Goal: Task Accomplishment & Management: Use online tool/utility

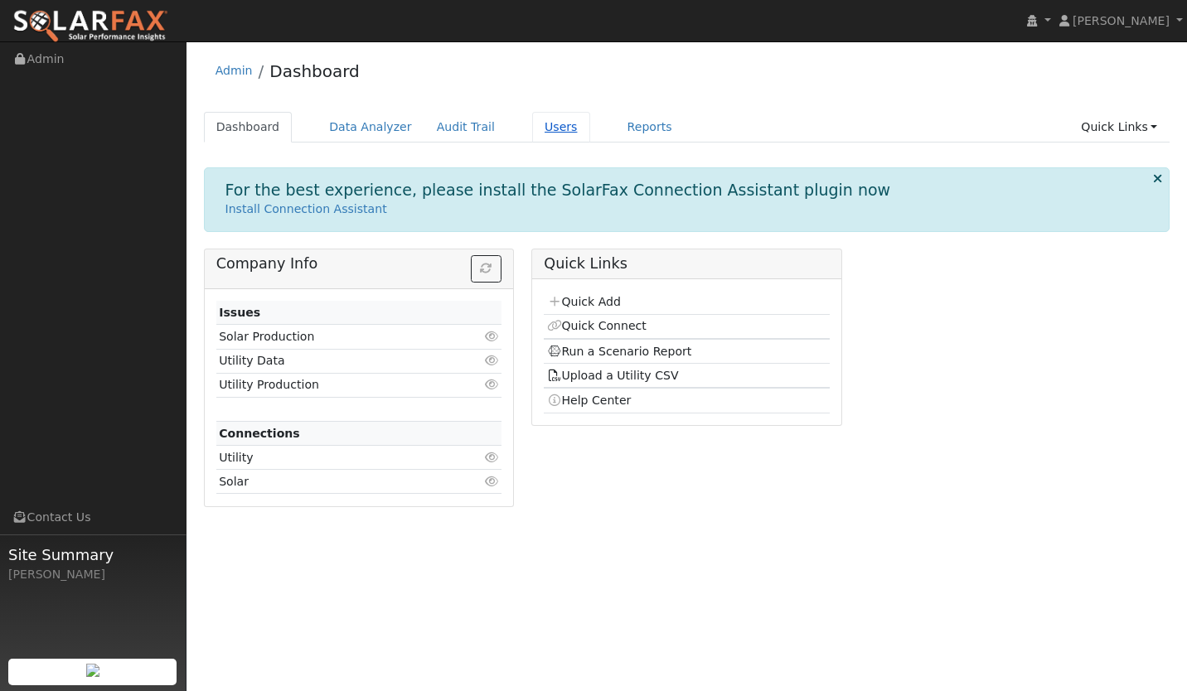
click at [532, 123] on link "Users" at bounding box center [561, 127] width 58 height 31
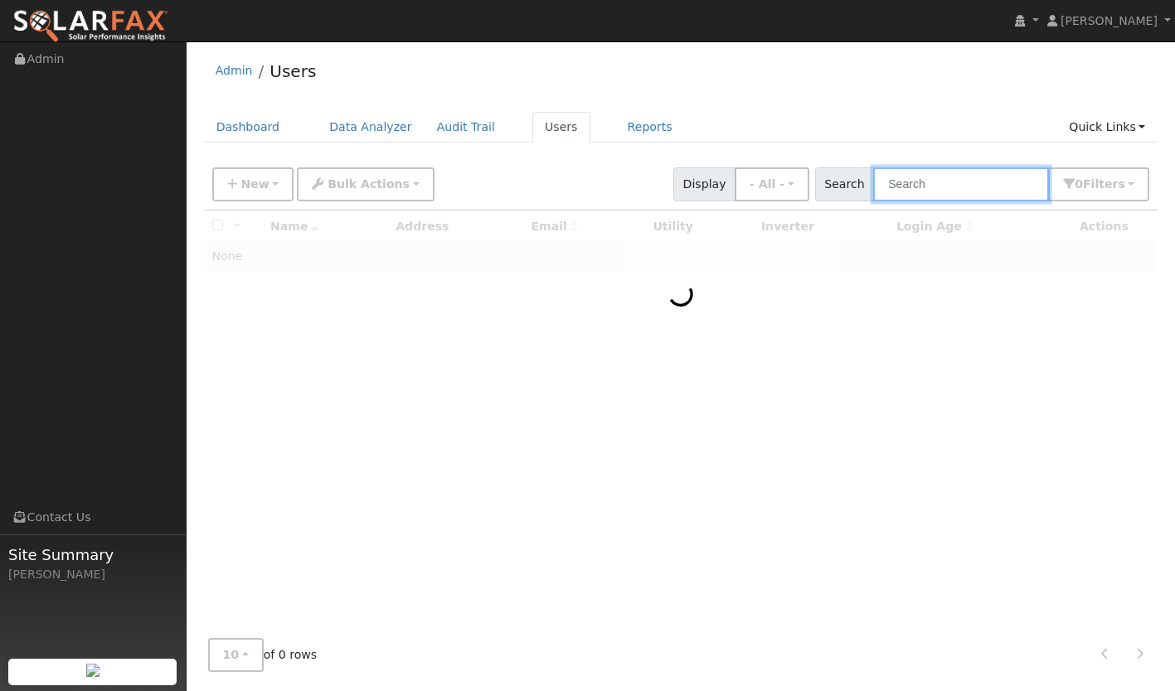
click at [915, 180] on input "text" at bounding box center [961, 184] width 176 height 34
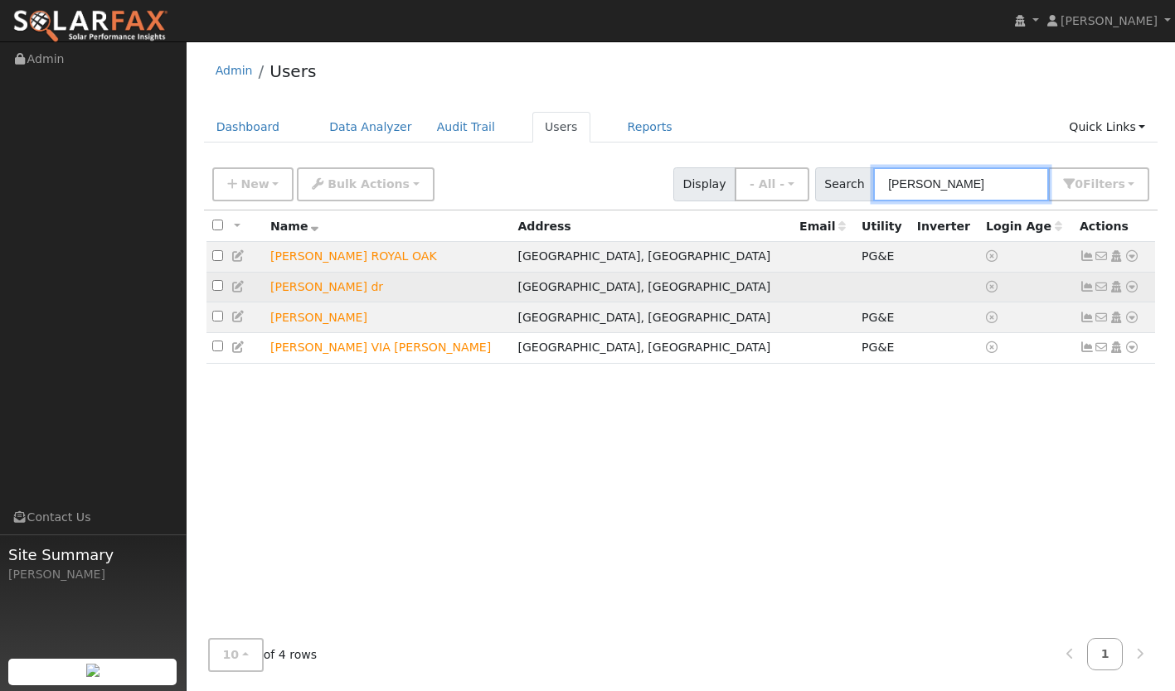
type input "[PERSON_NAME]"
click at [1129, 289] on icon at bounding box center [1131, 287] width 15 height 12
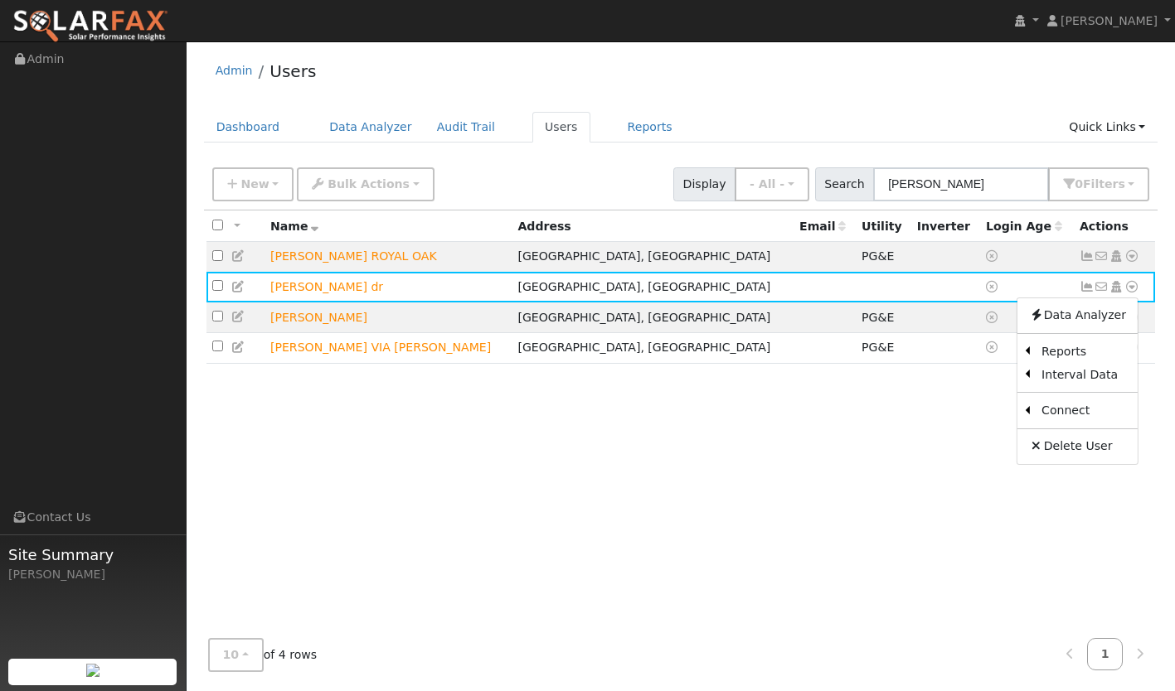
click at [613, 405] on div "All None All on page None on page Name Address Email Utility Inverter Login Age…" at bounding box center [681, 418] width 954 height 415
click at [1133, 259] on icon at bounding box center [1131, 256] width 15 height 12
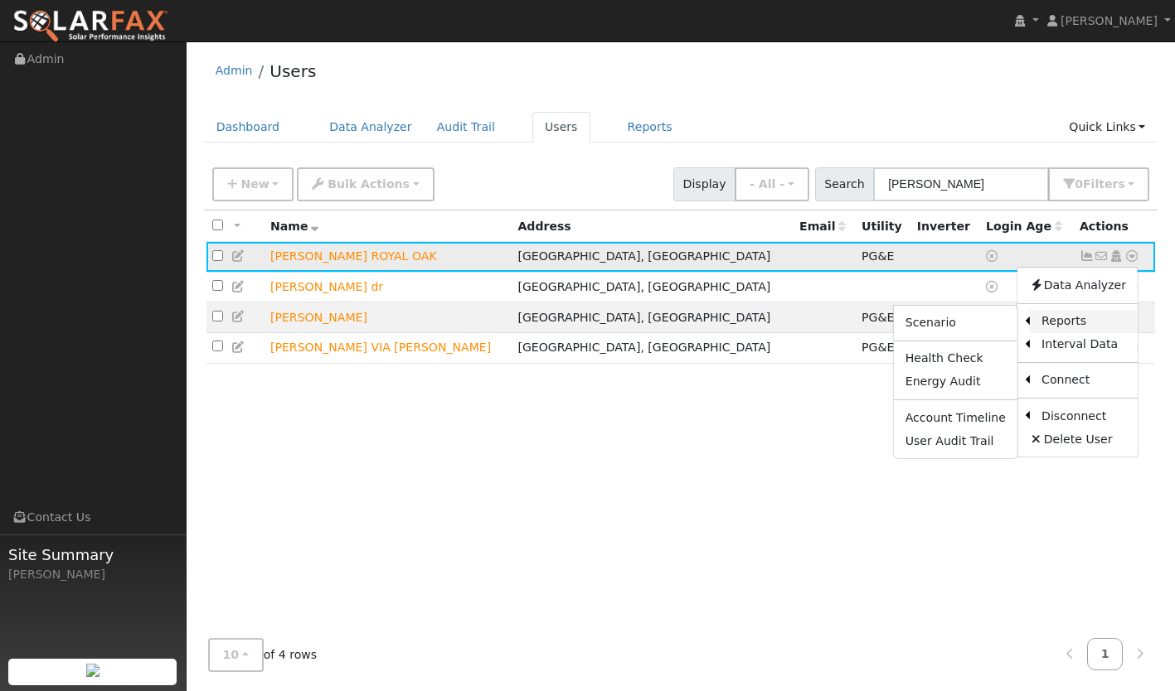
click at [1062, 322] on link "Reports" at bounding box center [1084, 321] width 108 height 23
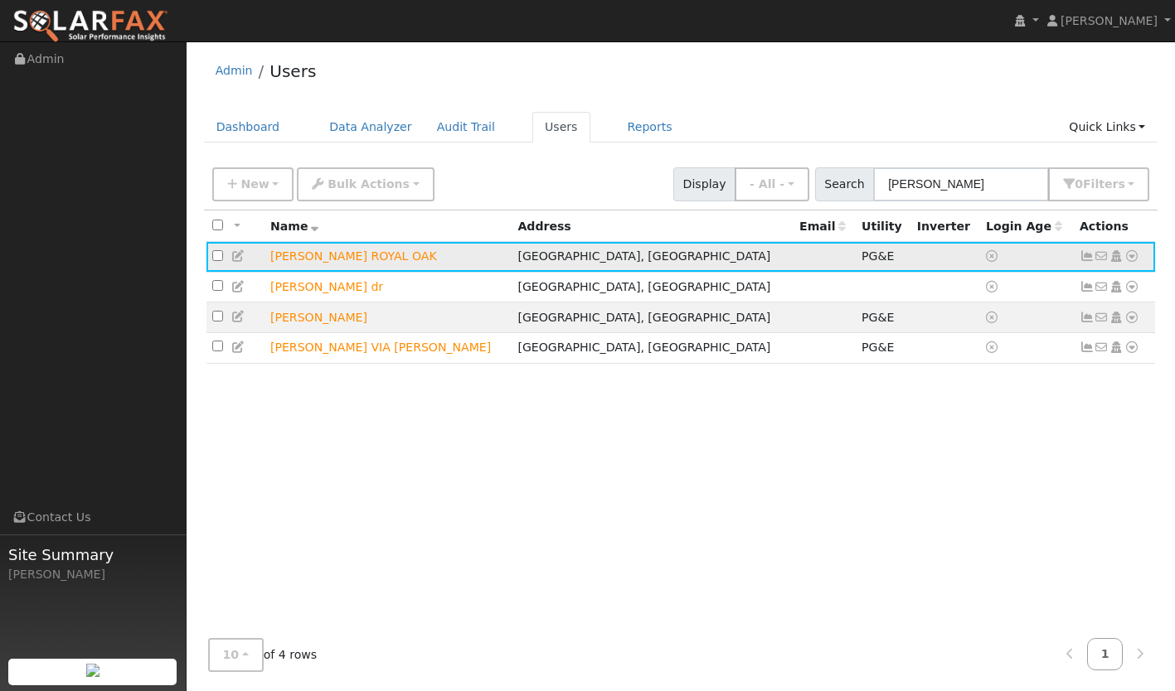
click at [1086, 262] on icon at bounding box center [1086, 256] width 15 height 12
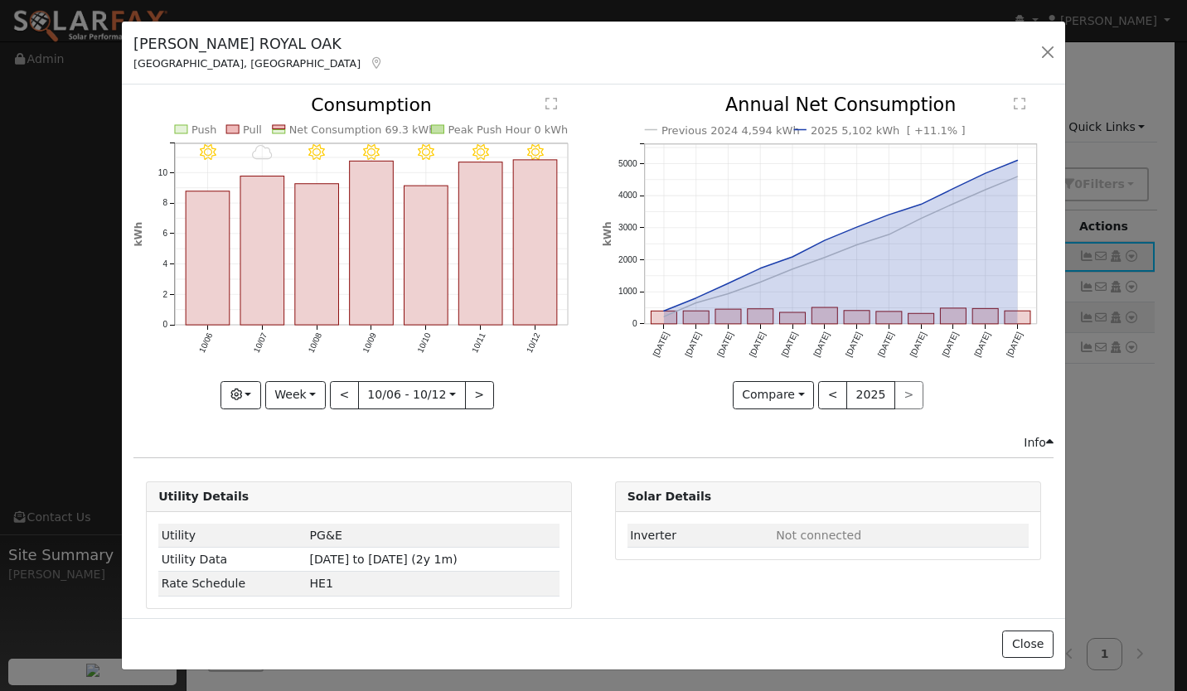
click at [293, 374] on icon "10/12 - Clear 10/11 - Clear 10/10 - Clear 10/09 - Clear 10/08 - MostlyClear 10/…" at bounding box center [358, 247] width 451 height 303
click at [294, 391] on button "Week" at bounding box center [295, 395] width 61 height 28
click at [299, 492] on link "Year" at bounding box center [323, 498] width 115 height 23
type input "[DATE]"
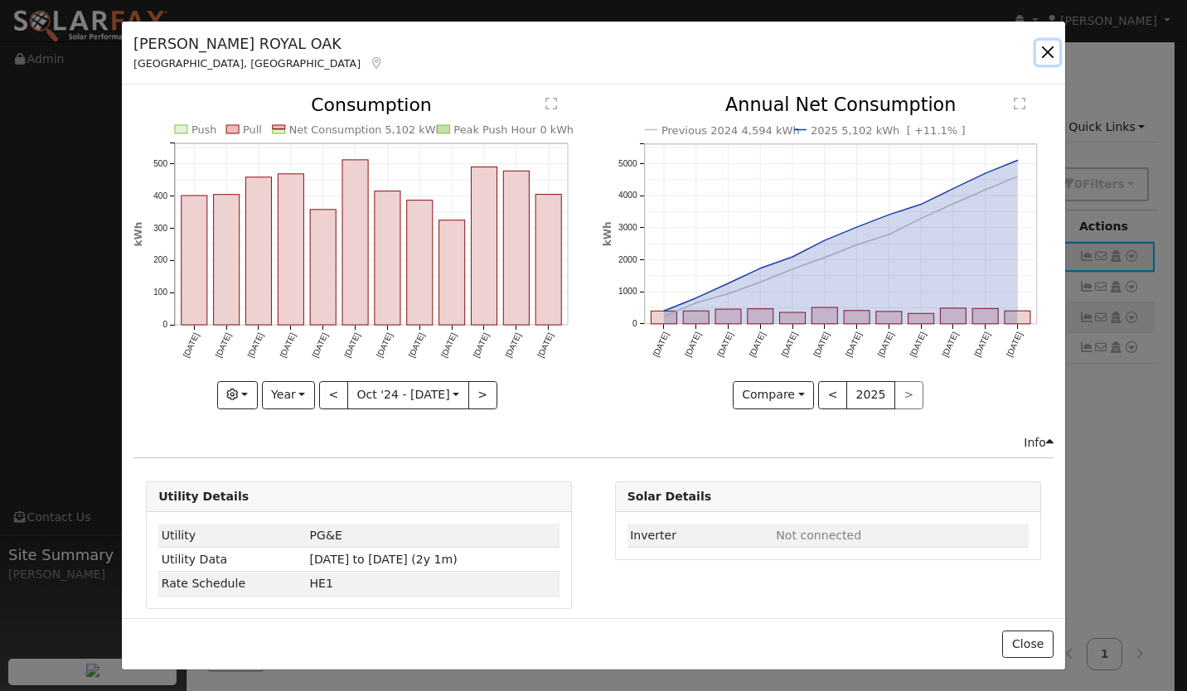
click at [1045, 53] on button "button" at bounding box center [1047, 52] width 23 height 23
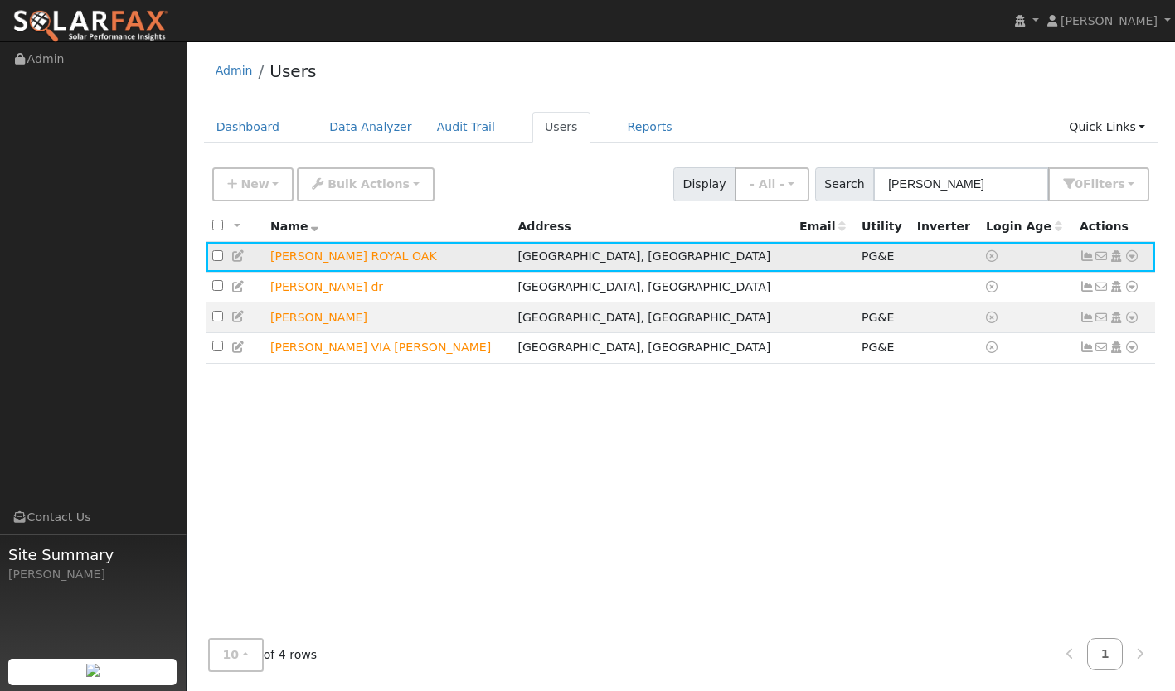
click at [1131, 257] on icon at bounding box center [1131, 256] width 15 height 12
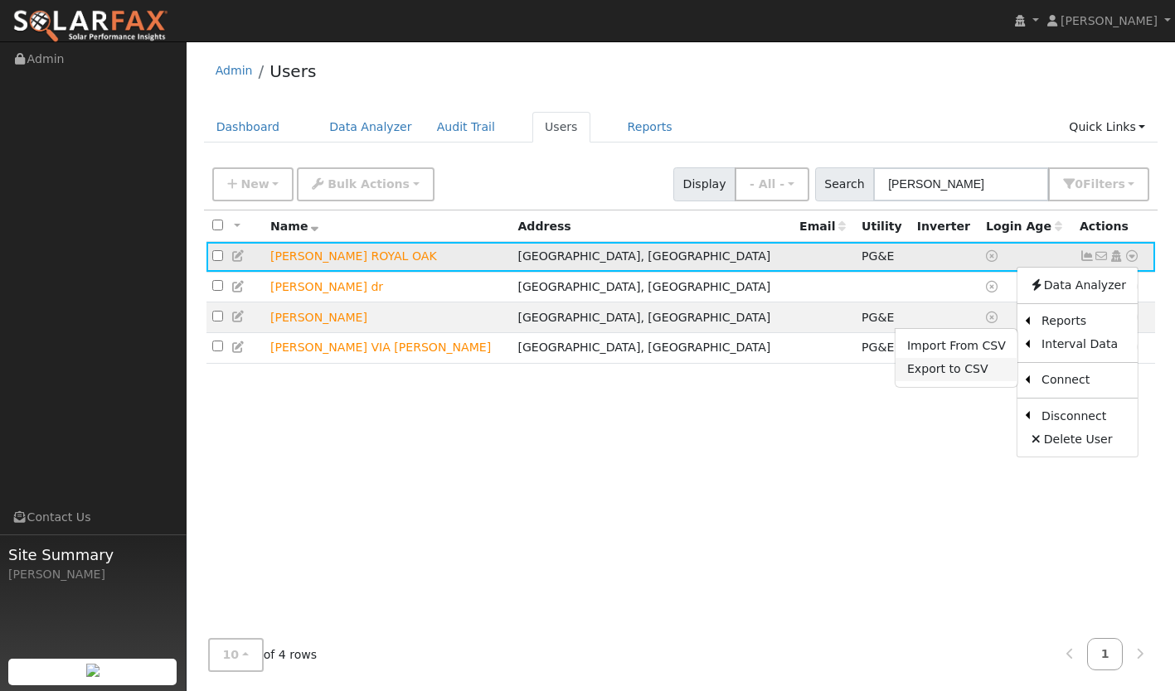
click at [977, 377] on link "Export to CSV" at bounding box center [956, 369] width 122 height 23
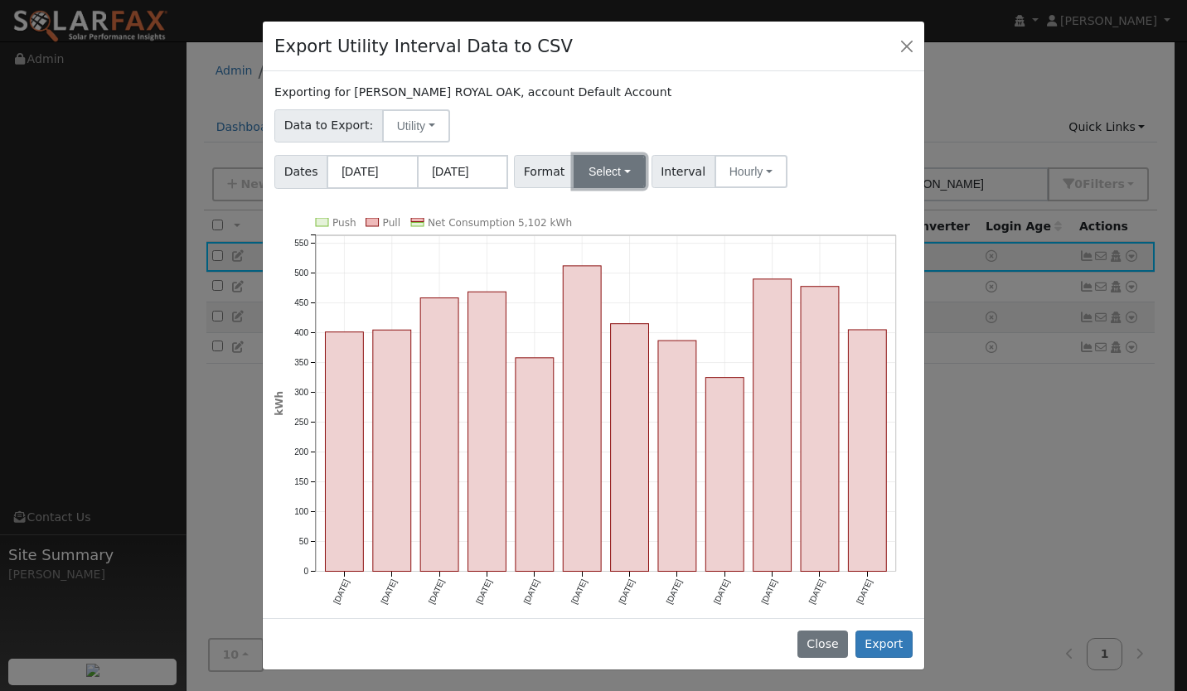
click at [592, 163] on button "Select" at bounding box center [610, 171] width 72 height 33
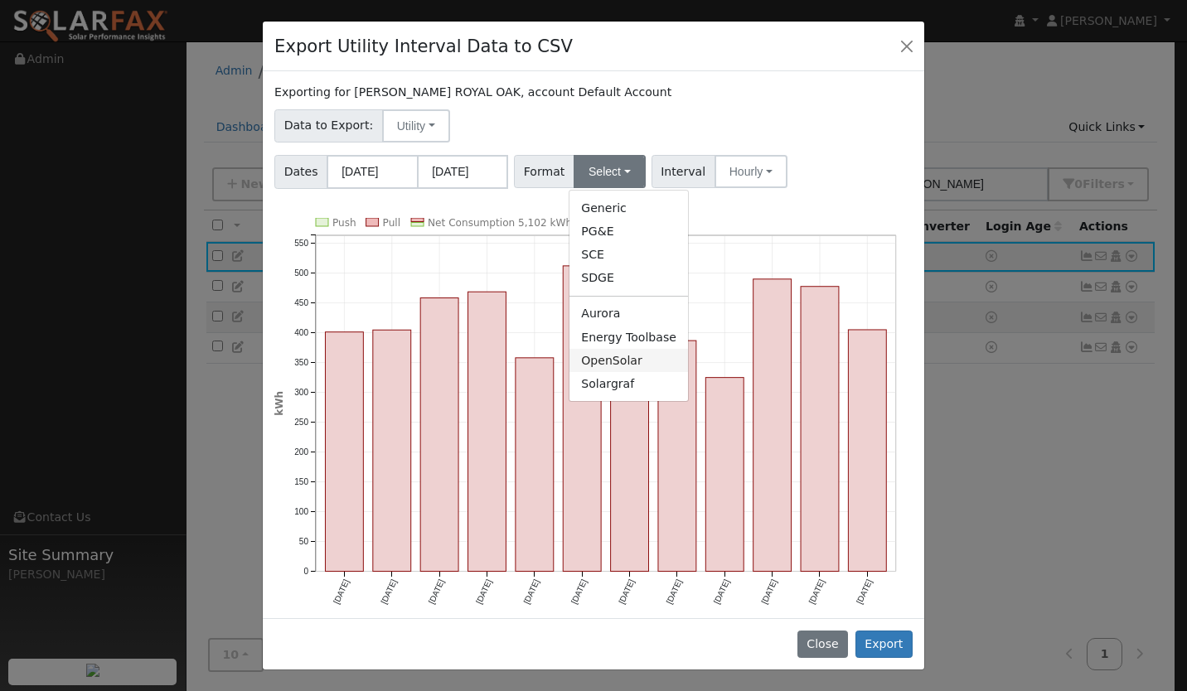
click at [594, 363] on link "OpenSolar" at bounding box center [629, 360] width 119 height 23
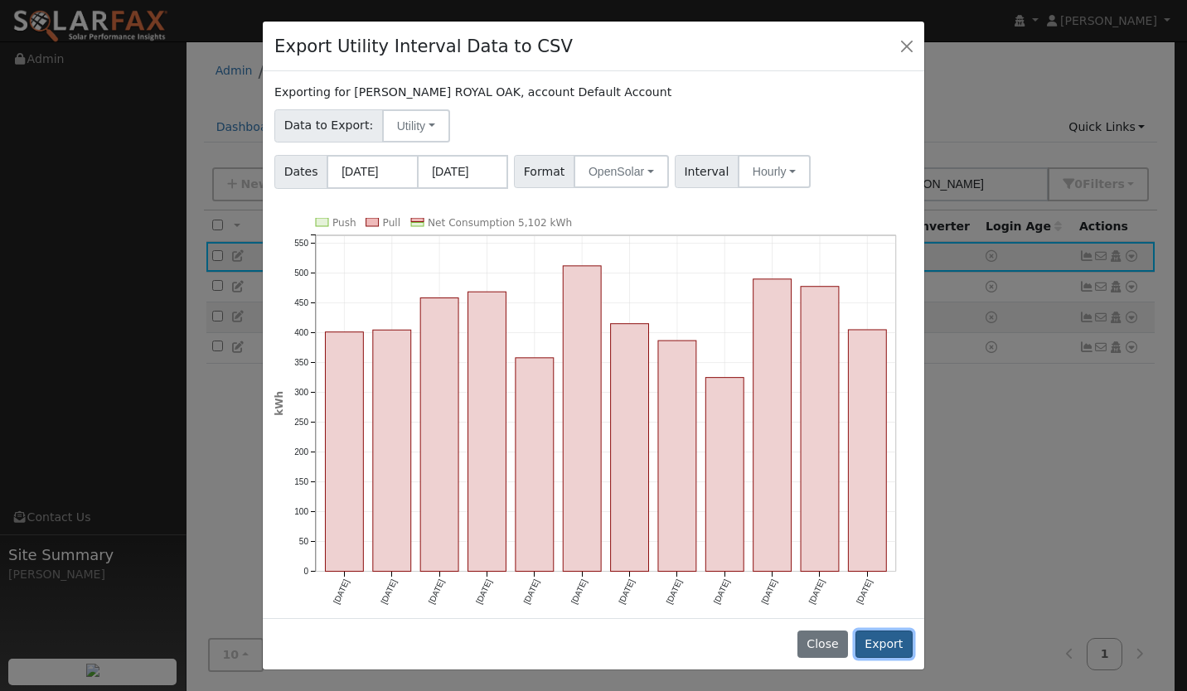
click at [895, 646] on button "Export" at bounding box center [884, 645] width 57 height 28
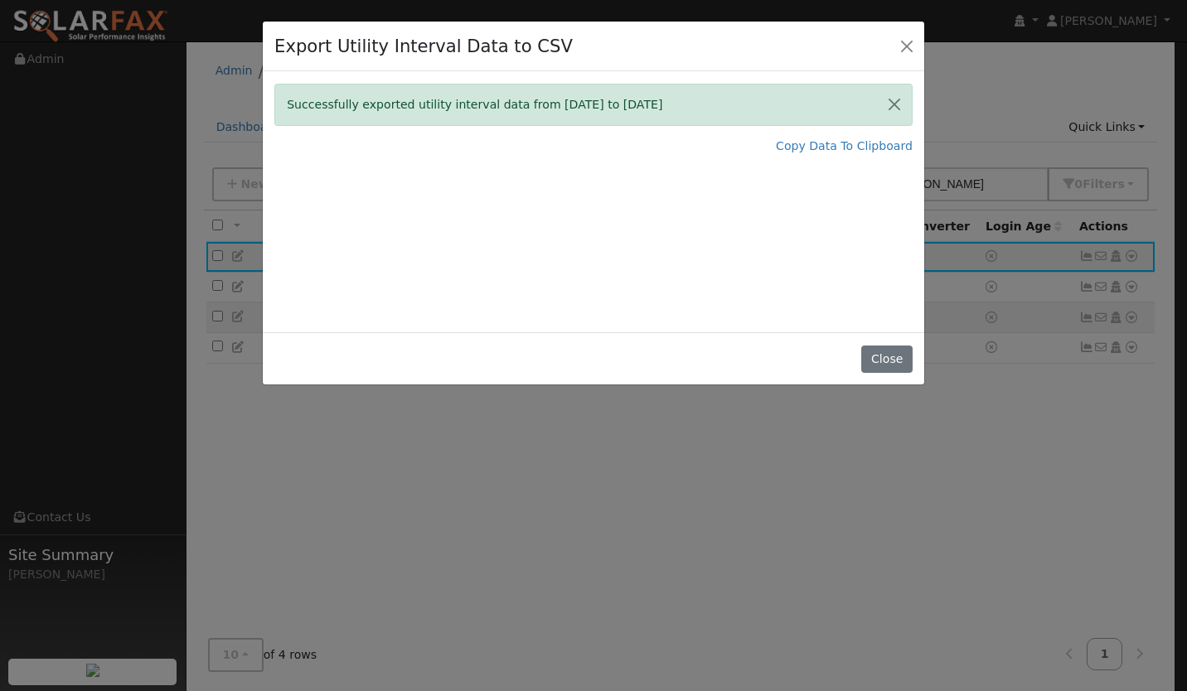
click at [600, 490] on div "Export Utility Interval Data to CSV Successfully exported utility interval data…" at bounding box center [593, 345] width 1187 height 691
click at [887, 359] on button "Close" at bounding box center [886, 360] width 51 height 28
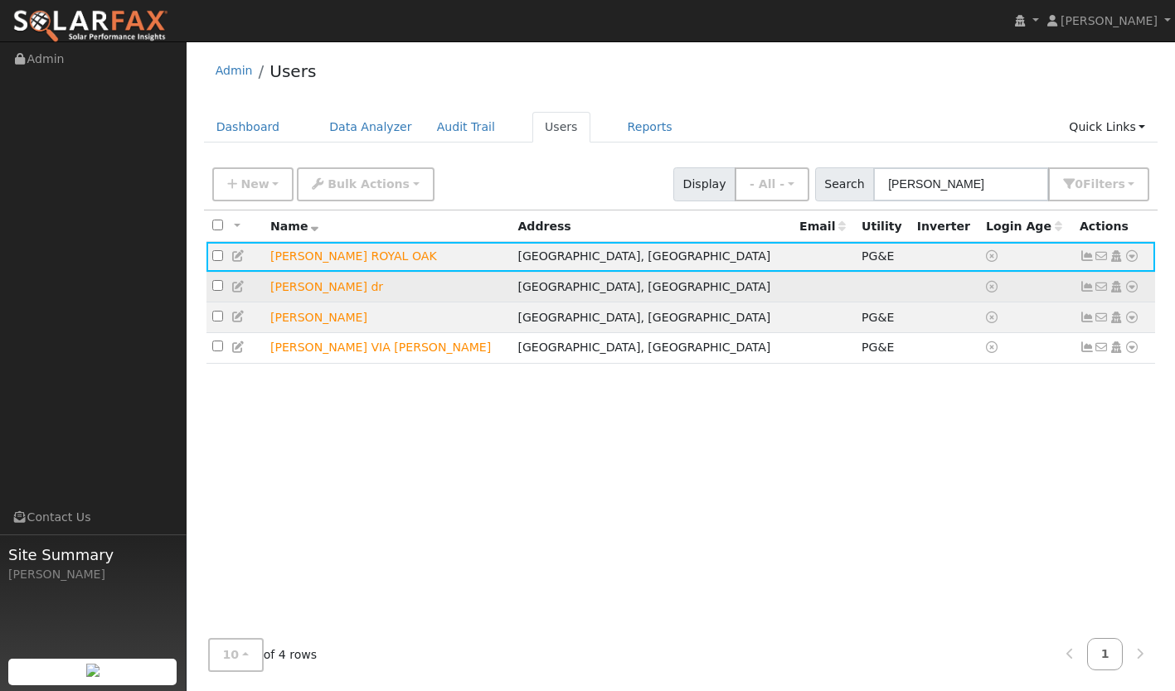
click at [1130, 293] on icon at bounding box center [1131, 287] width 15 height 12
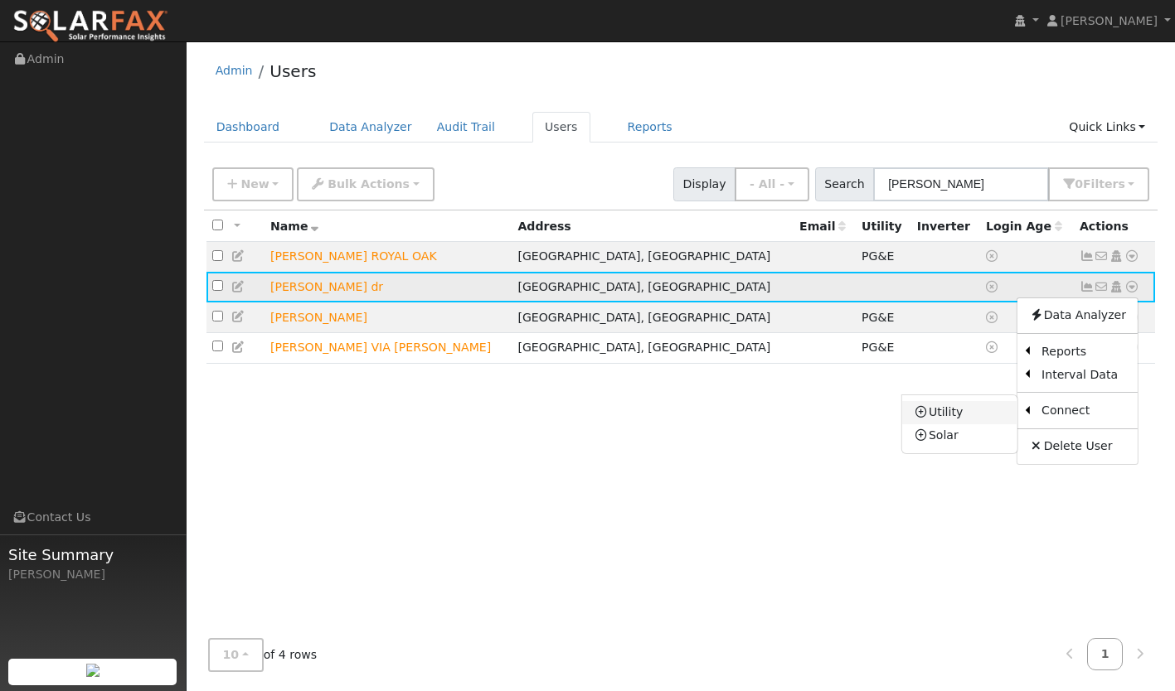
click at [967, 414] on link "Utility" at bounding box center [959, 412] width 115 height 23
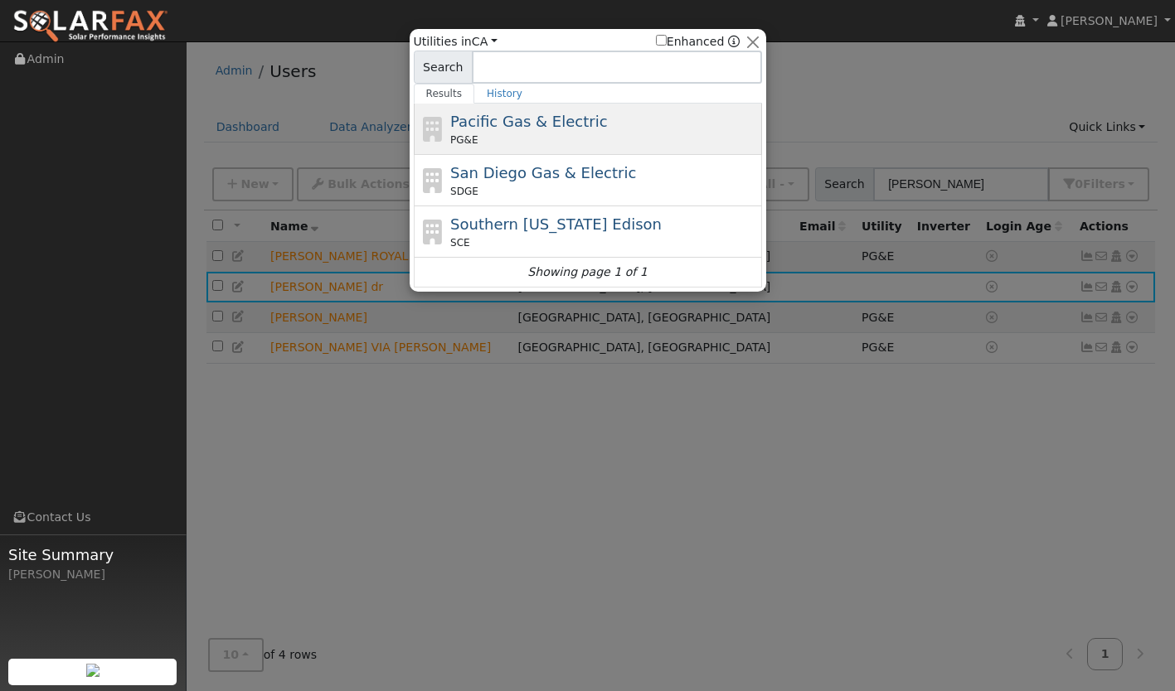
click at [639, 132] on div "Pacific Gas & Electric PG&E" at bounding box center [604, 128] width 308 height 37
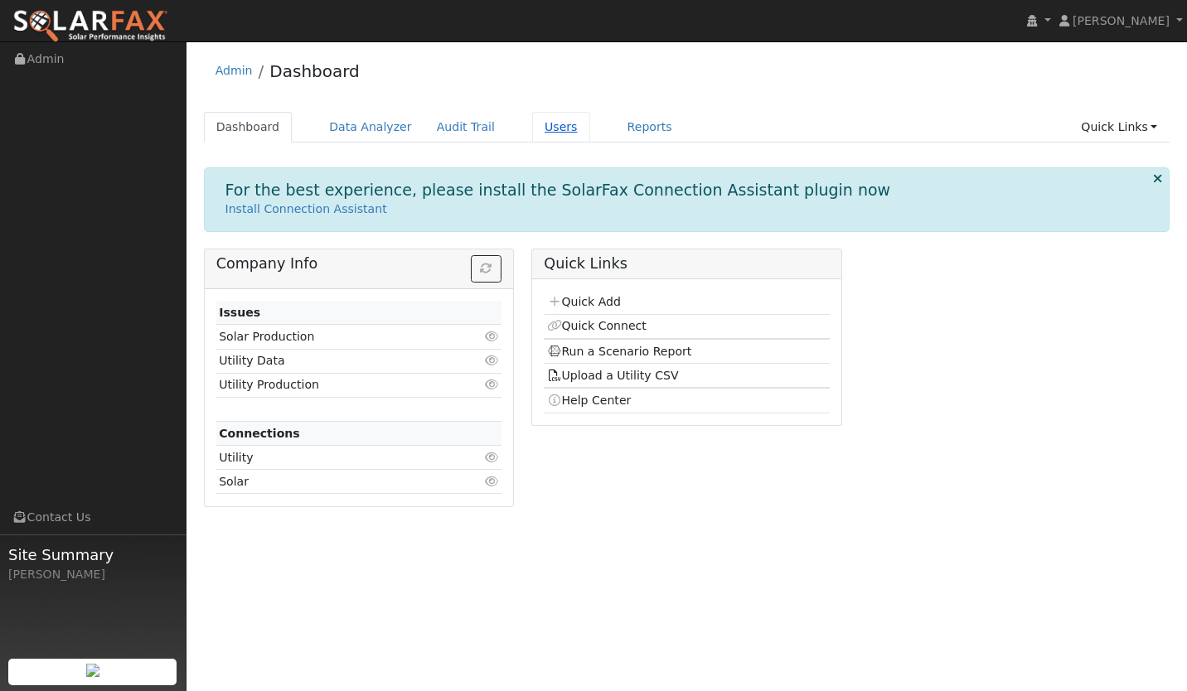
click at [532, 124] on link "Users" at bounding box center [561, 127] width 58 height 31
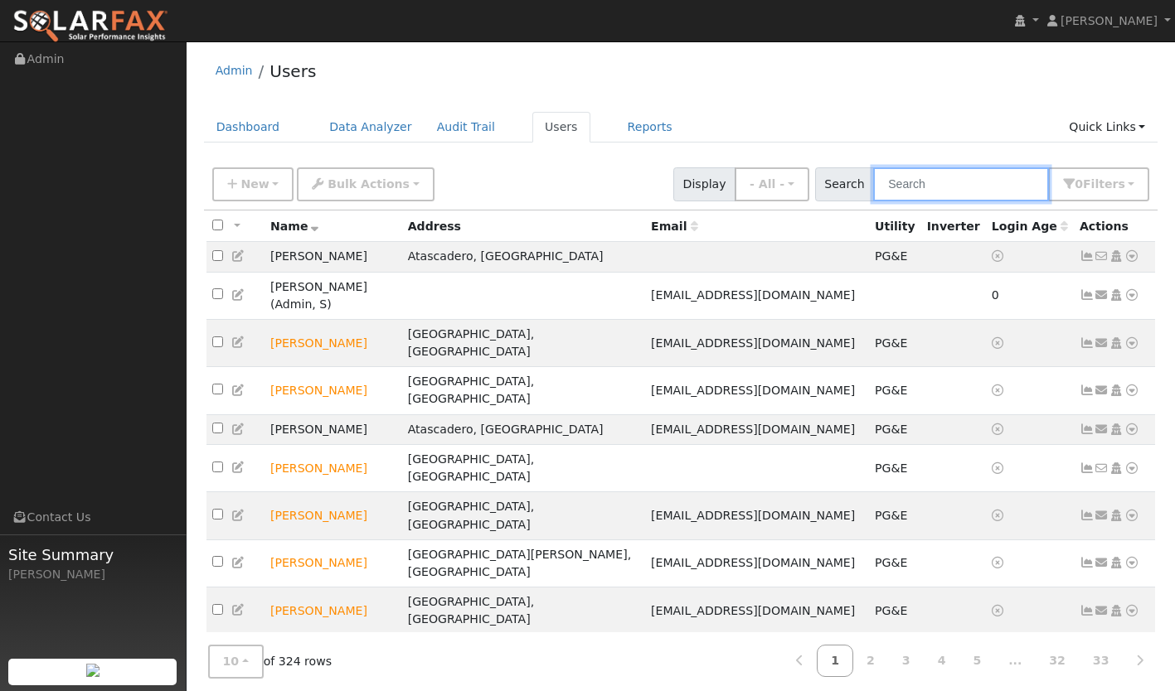
click at [919, 191] on input "text" at bounding box center [961, 184] width 176 height 34
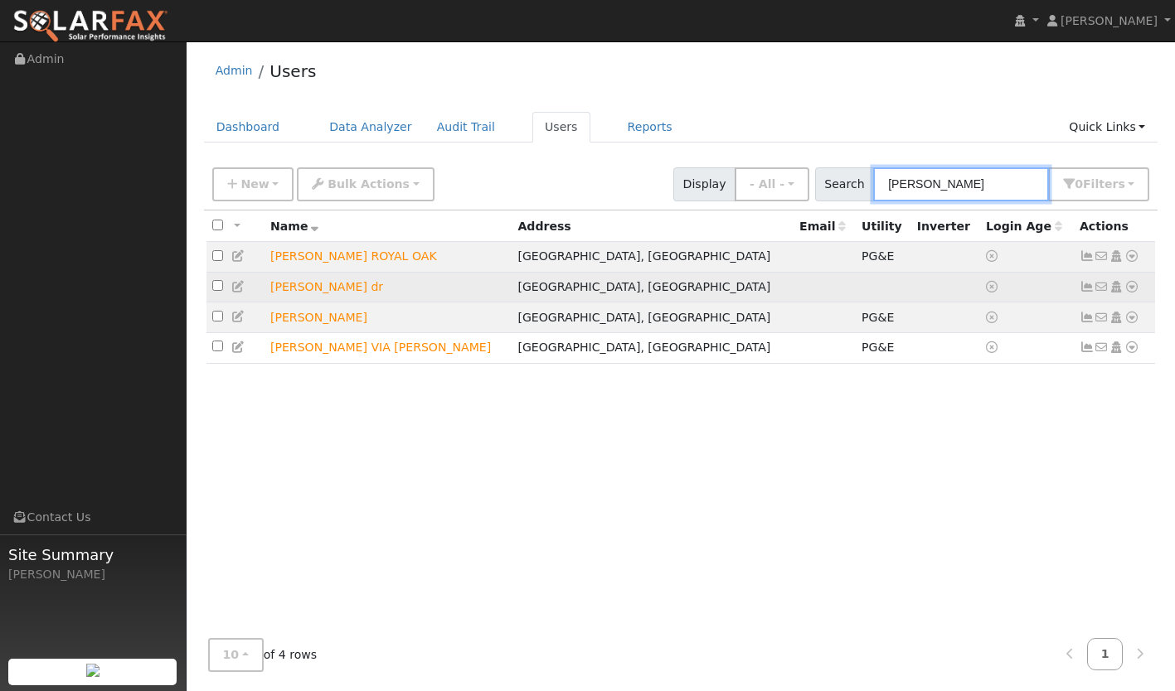
type input "TYRONE"
click at [1130, 292] on icon at bounding box center [1131, 287] width 15 height 12
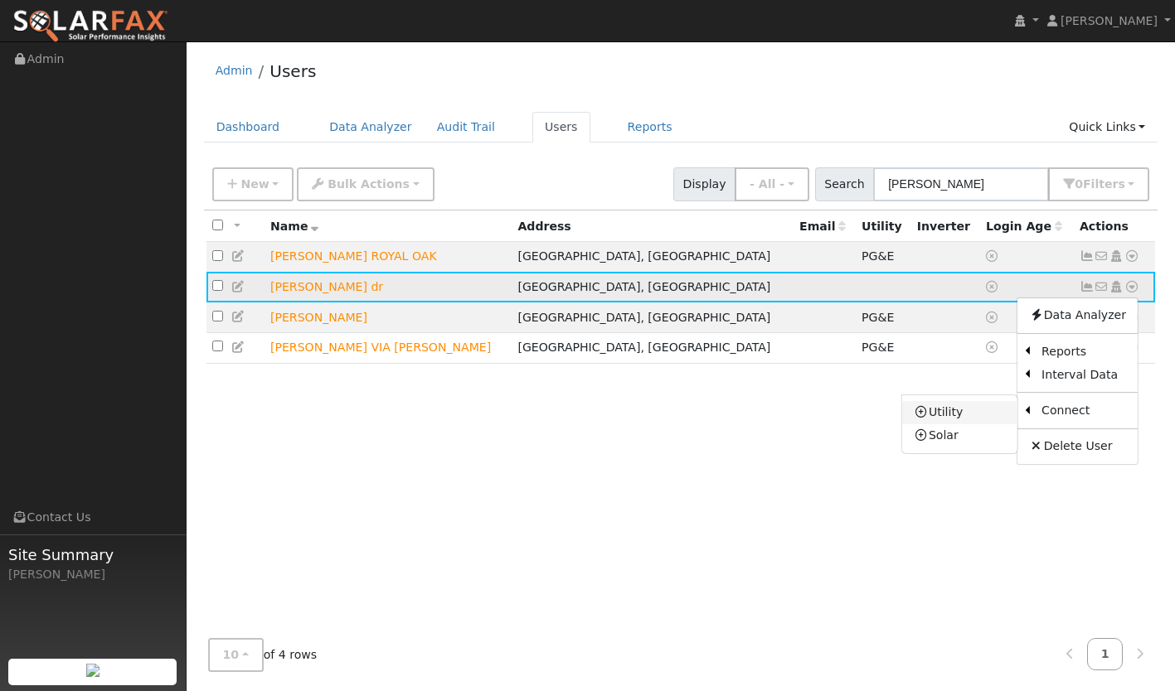
click at [975, 423] on link "Utility" at bounding box center [959, 412] width 115 height 23
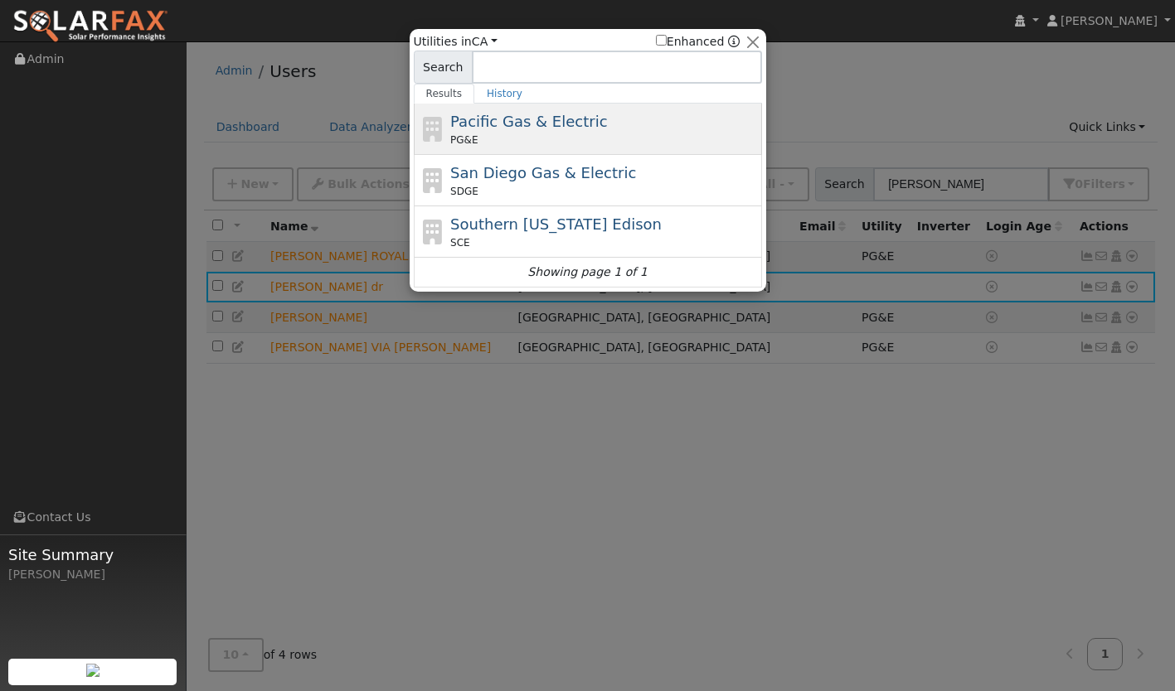
click at [538, 140] on div "PG&E" at bounding box center [604, 140] width 308 height 15
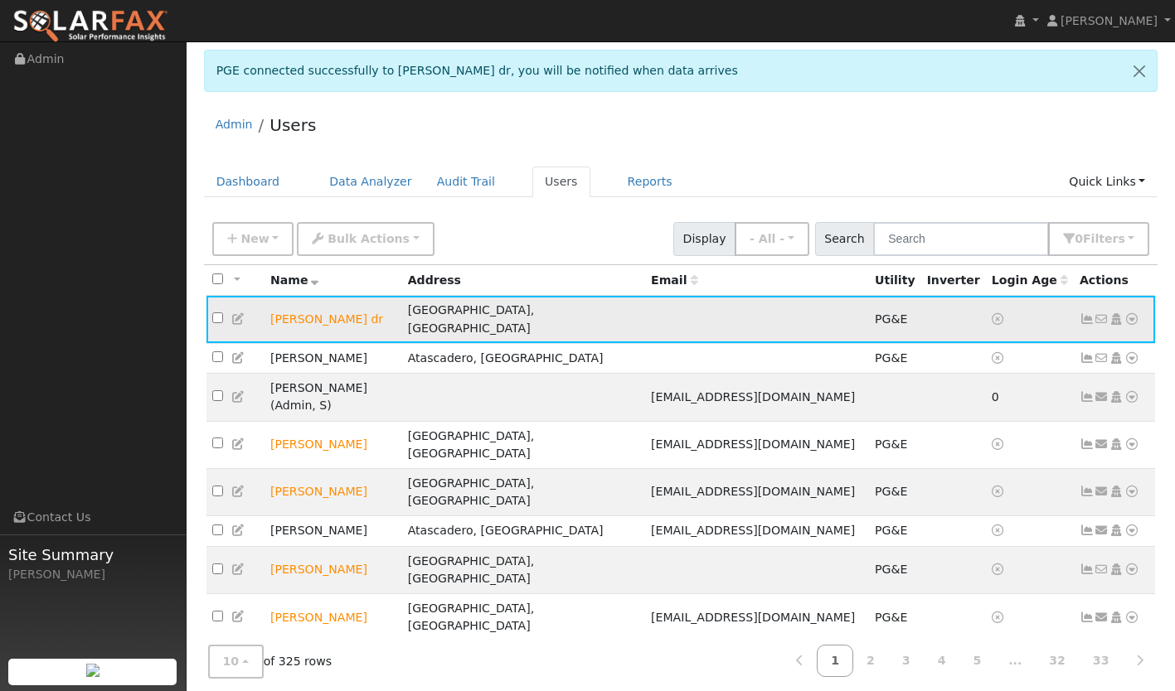
click at [1081, 313] on icon at bounding box center [1086, 319] width 15 height 12
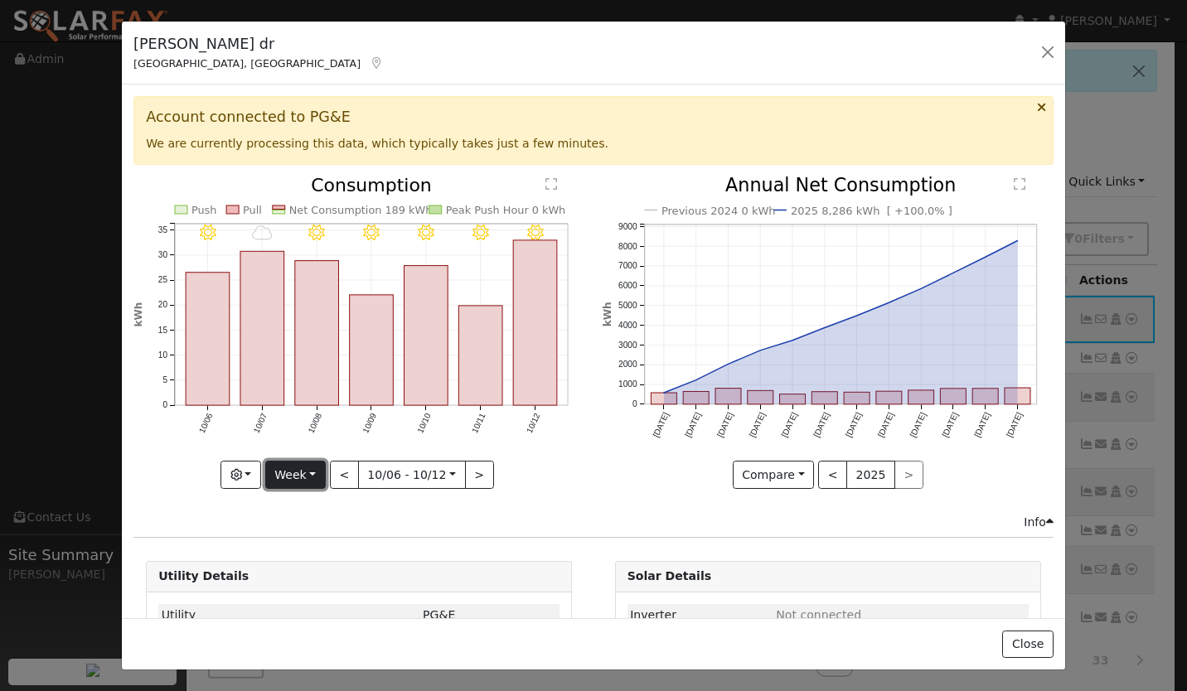
drag, startPoint x: 293, startPoint y: 477, endPoint x: 277, endPoint y: 472, distance: 16.5
click at [277, 472] on button "Week" at bounding box center [295, 475] width 61 height 28
click at [298, 575] on link "Year" at bounding box center [323, 579] width 115 height 23
type input "[DATE]"
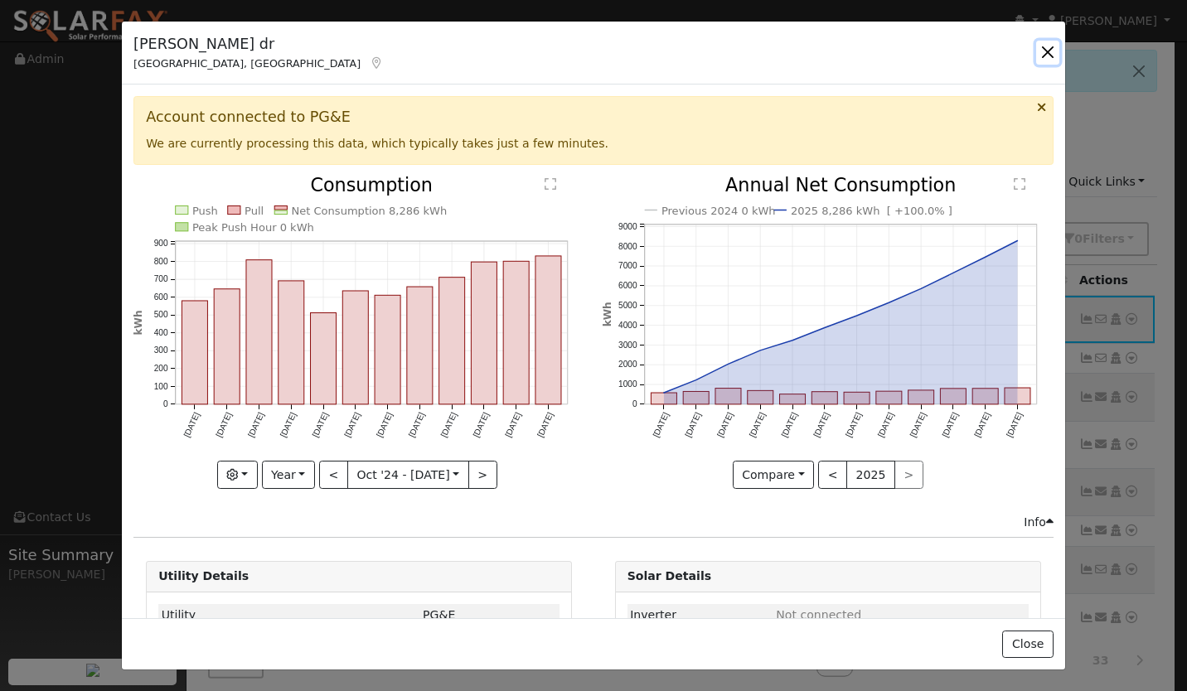
click at [1046, 51] on button "button" at bounding box center [1047, 52] width 23 height 23
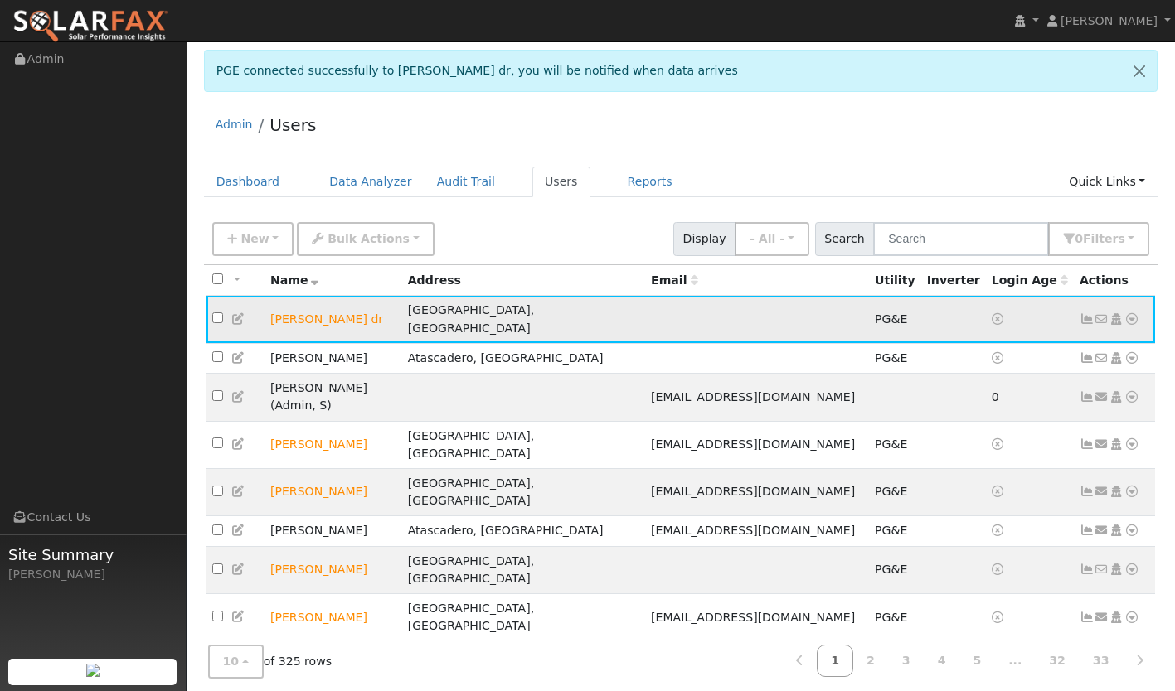
click at [1127, 313] on icon at bounding box center [1131, 319] width 15 height 12
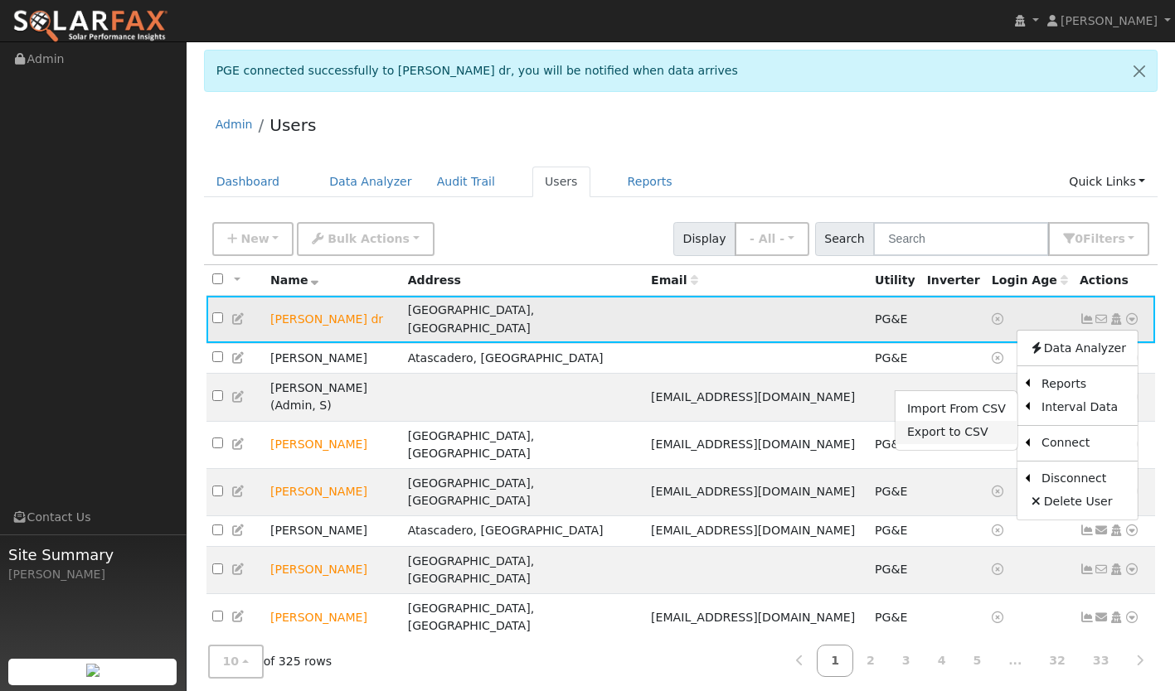
click at [979, 427] on link "Export to CSV" at bounding box center [956, 432] width 122 height 23
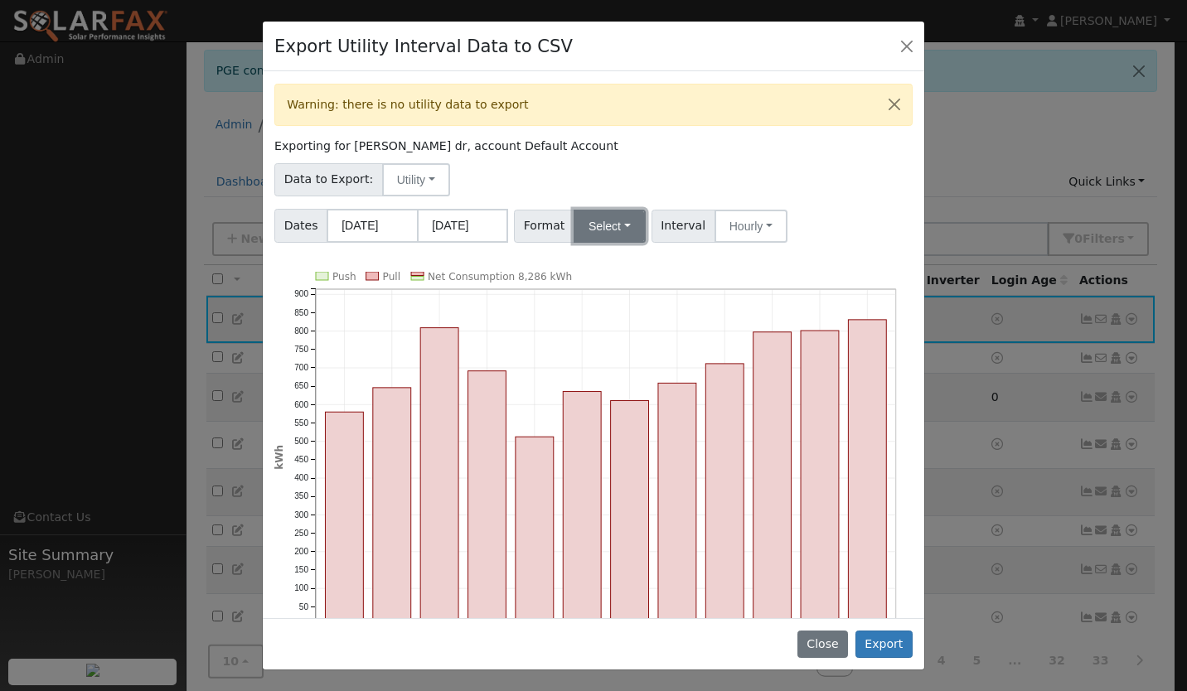
click at [576, 230] on button "Select" at bounding box center [610, 226] width 72 height 33
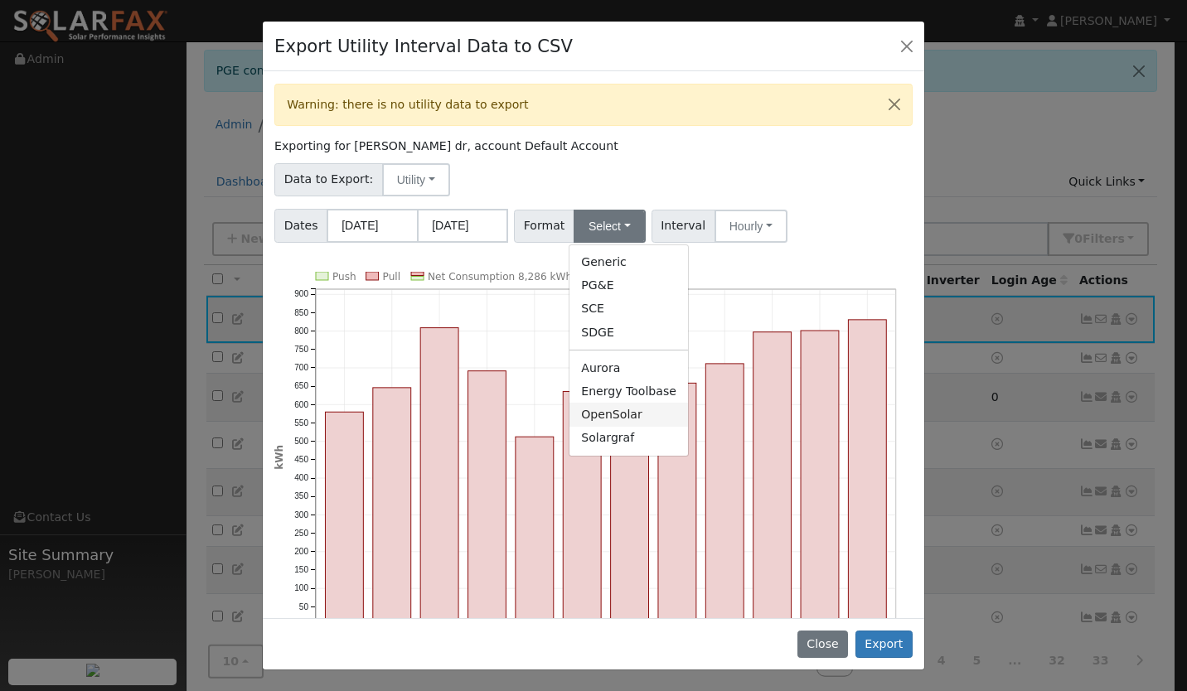
click at [603, 411] on link "OpenSolar" at bounding box center [629, 414] width 119 height 23
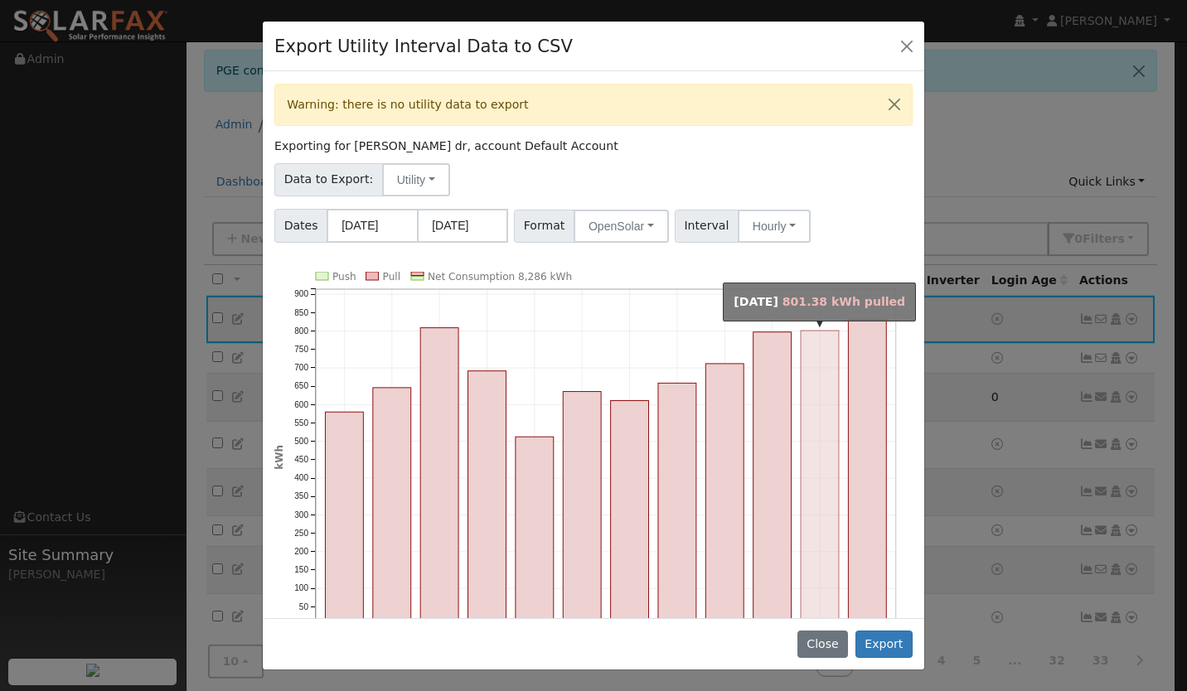
scroll to position [58, 0]
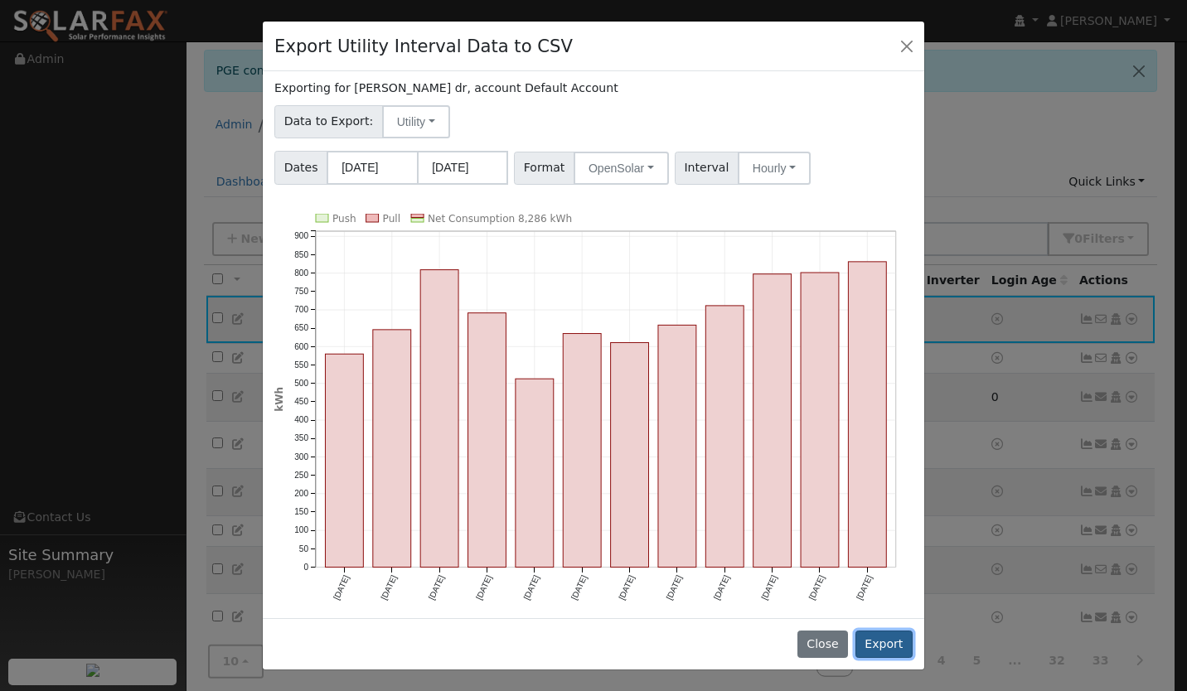
click at [884, 639] on button "Export" at bounding box center [884, 645] width 57 height 28
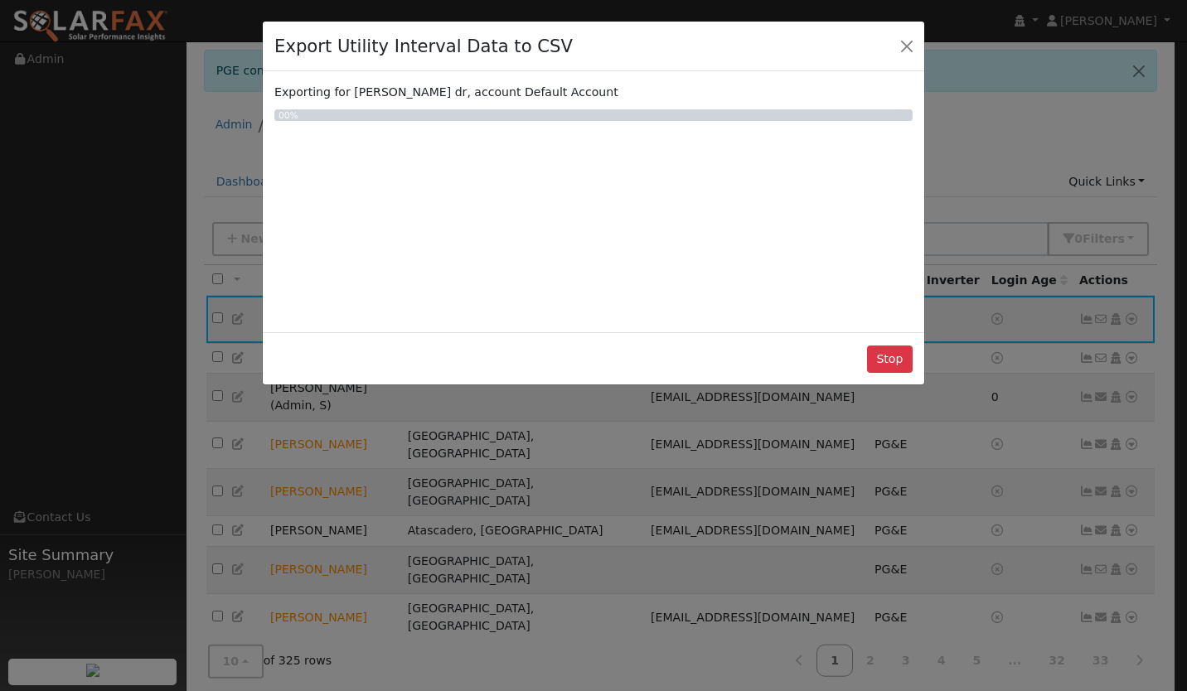
scroll to position [0, 0]
